Goal: Information Seeking & Learning: Learn about a topic

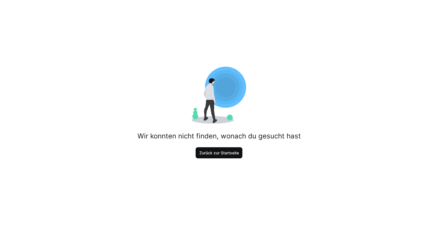
click at [236, 152] on span "Zurück zur Startseite" at bounding box center [219, 153] width 41 height 6
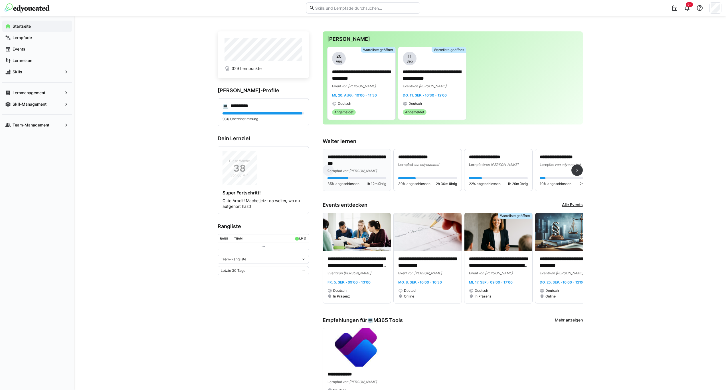
click at [359, 165] on p "**********" at bounding box center [356, 160] width 59 height 13
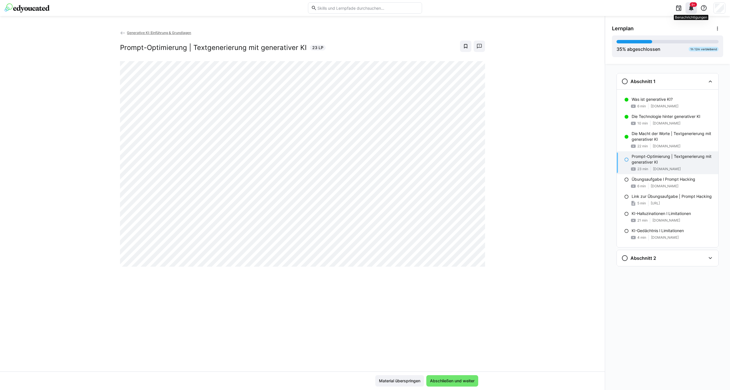
click at [438, 10] on eds-icon at bounding box center [691, 8] width 7 height 7
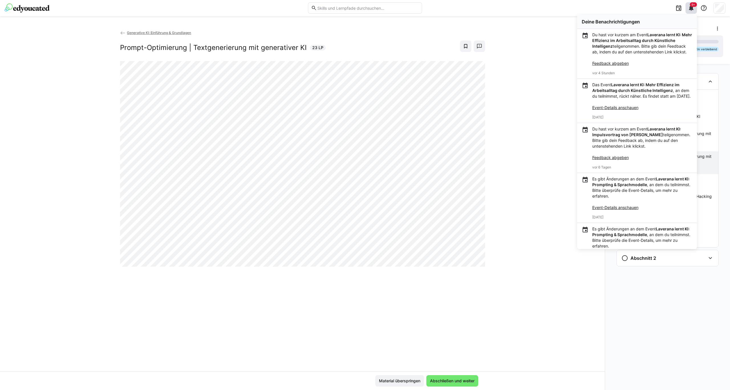
click at [428, 225] on div "Generative KI: Einführung & Grundlagen Prompt-Optimierung | Textgenerierung mit…" at bounding box center [302, 200] width 605 height 341
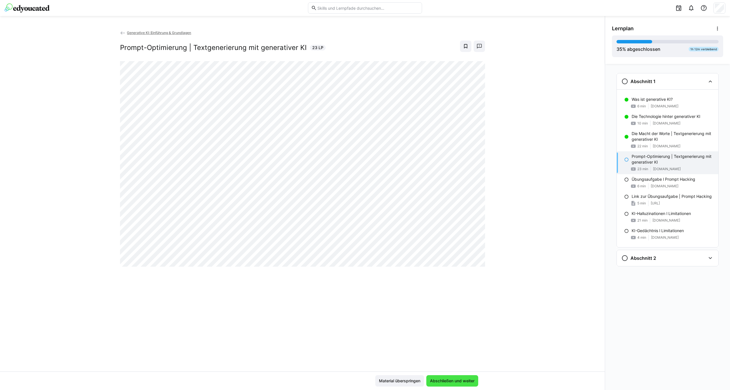
click at [438, 225] on span "Abschließen und weiter" at bounding box center [452, 380] width 52 height 11
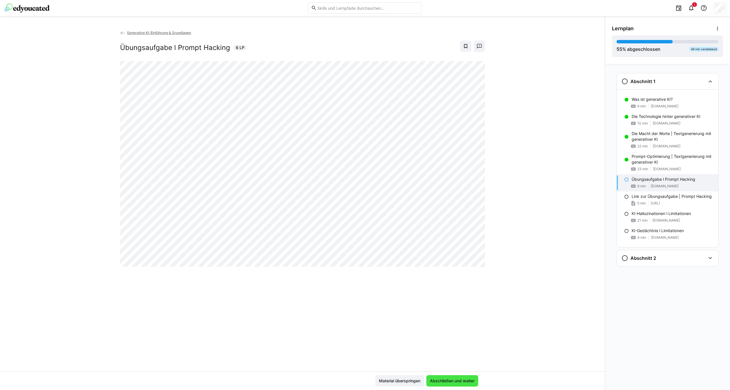
click at [438, 225] on span "Abschließen und weiter" at bounding box center [452, 380] width 52 height 11
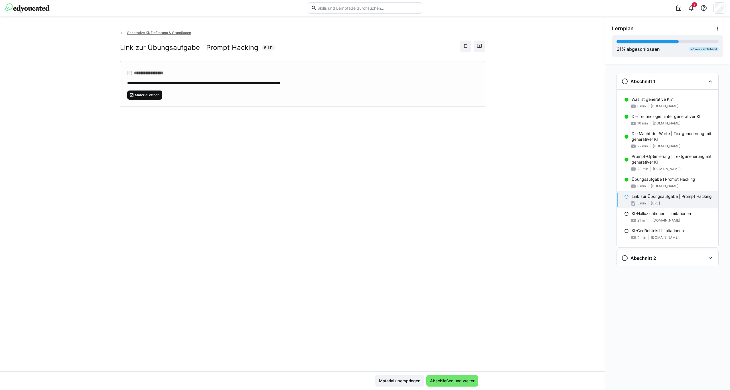
click at [147, 96] on span "Material öffnen" at bounding box center [147, 95] width 26 height 5
